Goal: Navigation & Orientation: Find specific page/section

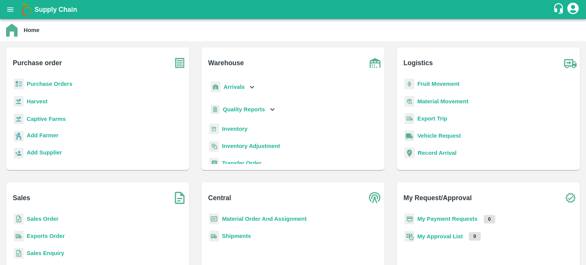
click at [35, 219] on b "Sales Order" at bounding box center [43, 219] width 32 height 6
click at [43, 234] on b "Exports Order" at bounding box center [46, 236] width 38 height 6
